Goal: Information Seeking & Learning: Learn about a topic

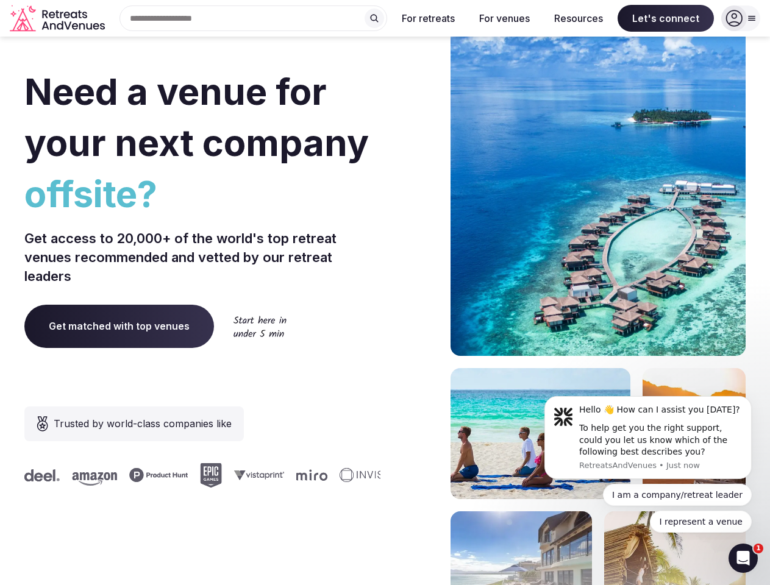
click at [385, 293] on div "Need a venue for your next company offsite? Get access to 20,000+ of the world'…" at bounding box center [384, 365] width 721 height 734
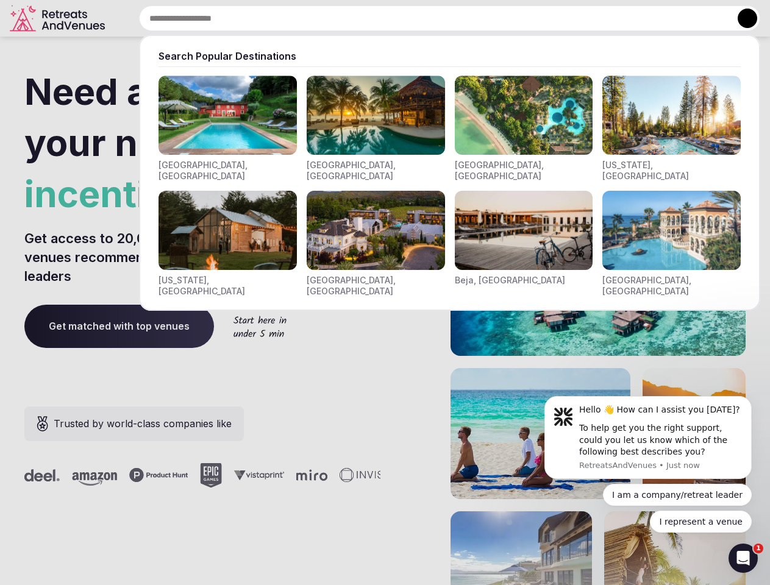
click at [254, 18] on input "text" at bounding box center [449, 18] width 621 height 26
click at [374, 18] on input "text" at bounding box center [449, 18] width 621 height 26
click at [428, 18] on input "text" at bounding box center [449, 18] width 621 height 26
click at [504, 18] on input "text" at bounding box center [449, 18] width 621 height 26
click at [578, 18] on input "text" at bounding box center [449, 18] width 621 height 26
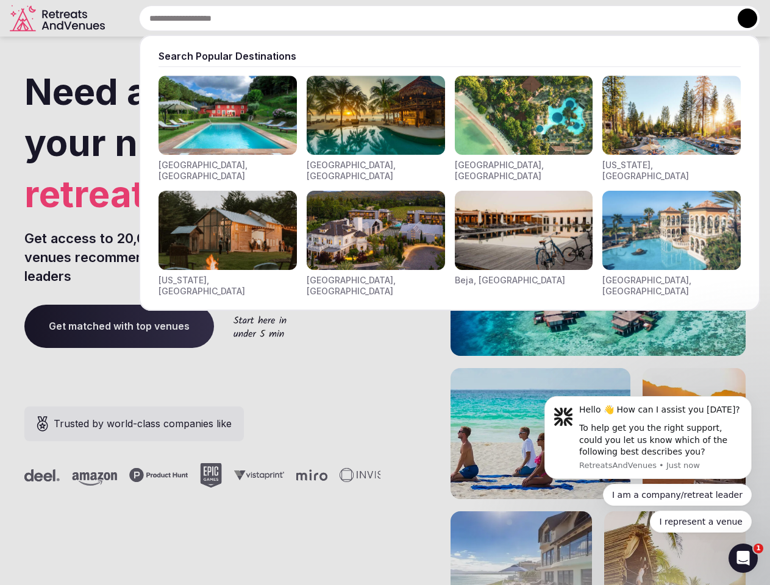
click at [665, 18] on input "text" at bounding box center [449, 18] width 621 height 26
click at [740, 18] on button at bounding box center [747, 19] width 20 height 20
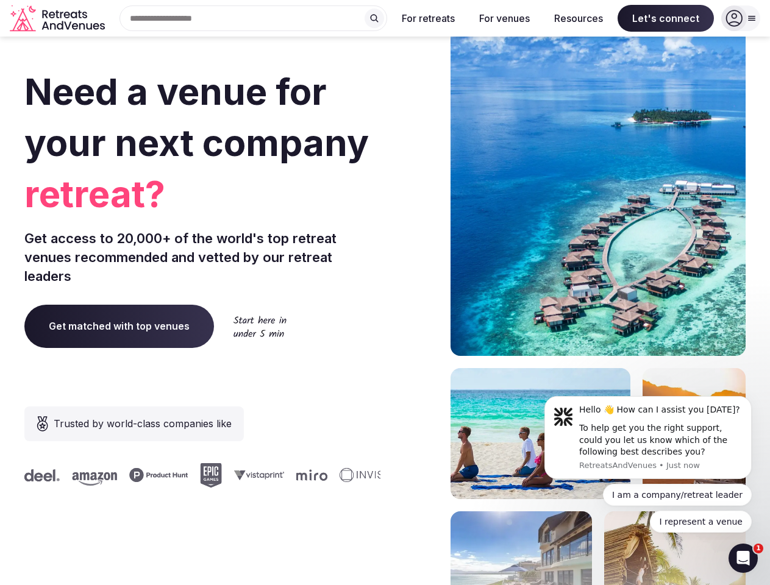
click at [648, 438] on div "To help get you the right support, could you let us know which of the following…" at bounding box center [660, 440] width 163 height 36
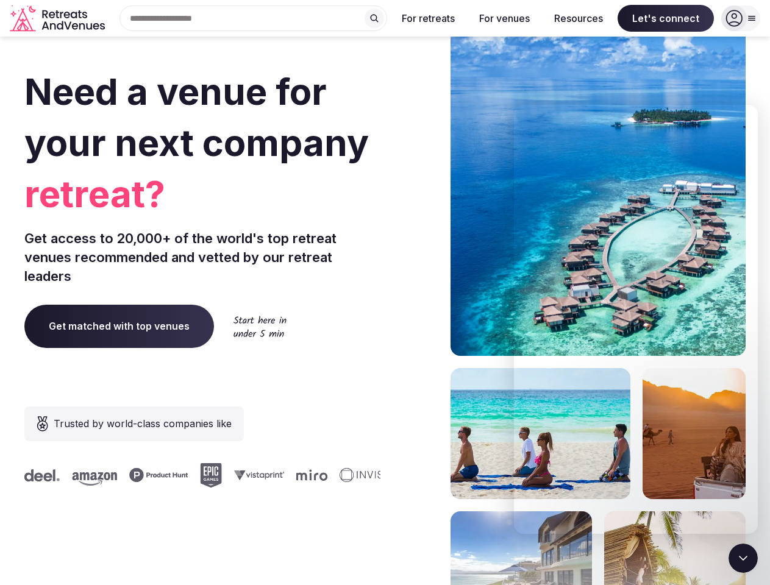
click at [754, 400] on section "Need a venue for your next company retreat? Get access to 20,000+ of the world'…" at bounding box center [385, 365] width 770 height 734
